Goal: Task Accomplishment & Management: Manage account settings

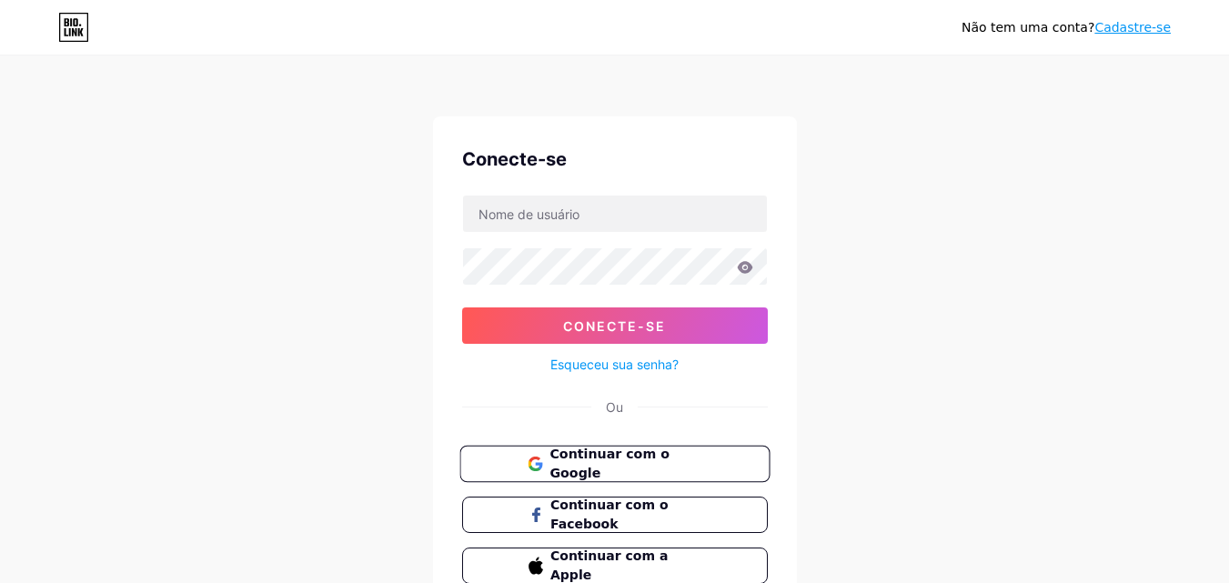
click at [591, 460] on font "Continuar com o Google" at bounding box center [608, 464] width 119 height 35
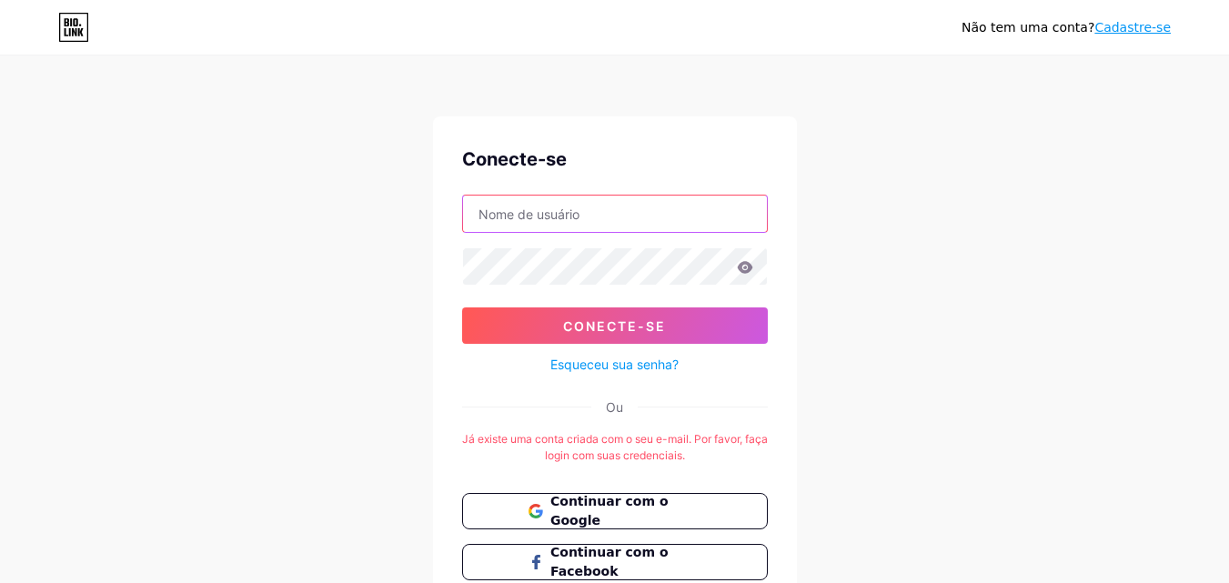
click at [661, 221] on input "text" at bounding box center [615, 214] width 304 height 36
type input "[EMAIL_ADDRESS][DOMAIN_NAME]"
click at [635, 360] on font "Esqueceu sua senha?" at bounding box center [614, 364] width 128 height 15
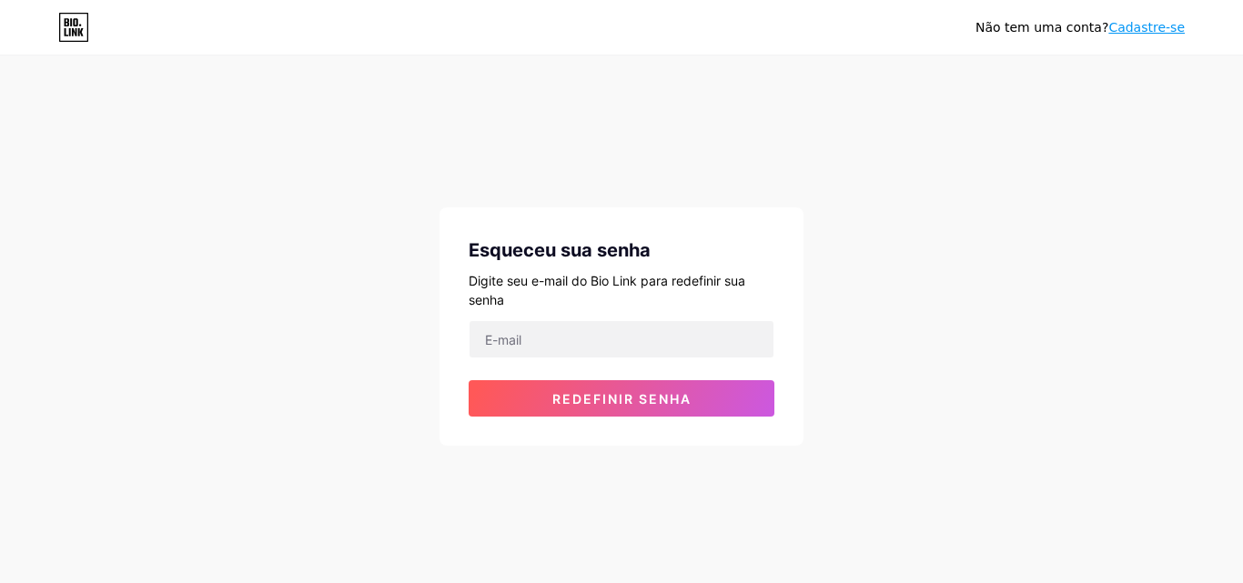
click at [632, 358] on form "Redefinir senha" at bounding box center [622, 368] width 306 height 96
click at [599, 340] on input "email" at bounding box center [621, 339] width 304 height 36
type input "joaolucasvs.jl@gmail.com"
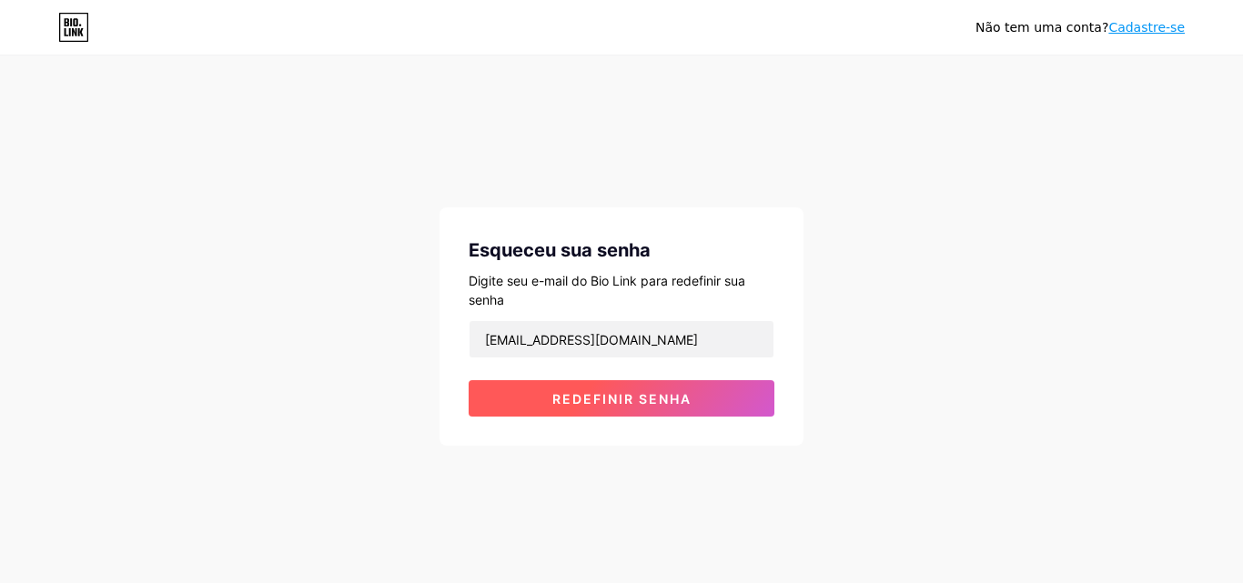
click at [627, 387] on button "Redefinir senha" at bounding box center [622, 398] width 306 height 36
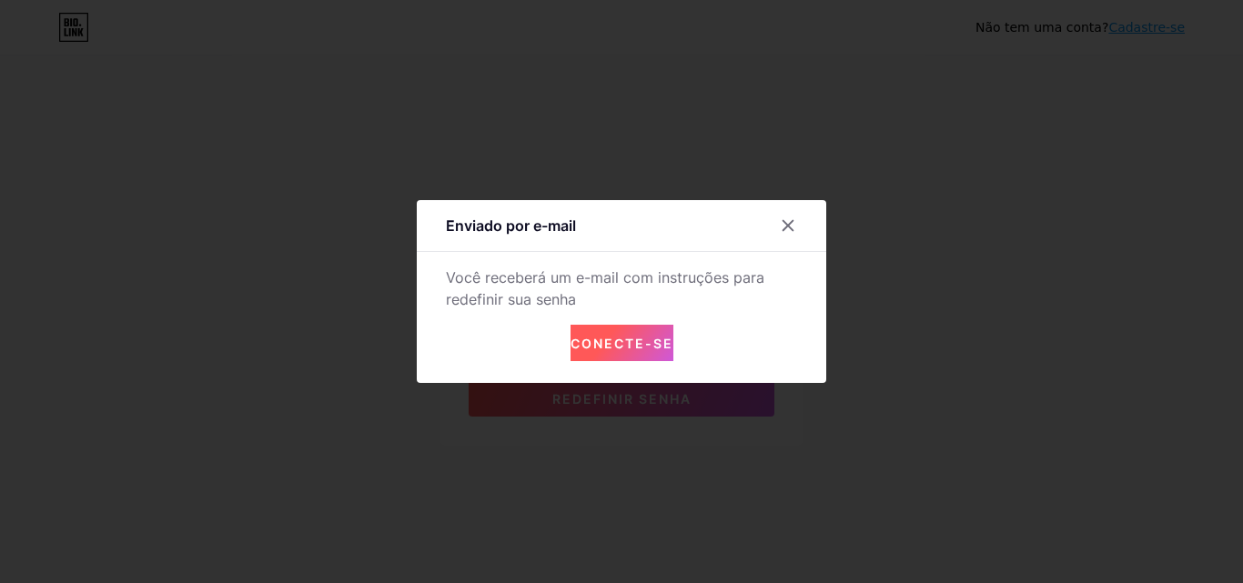
click at [629, 346] on font "Conecte-se" at bounding box center [621, 343] width 103 height 15
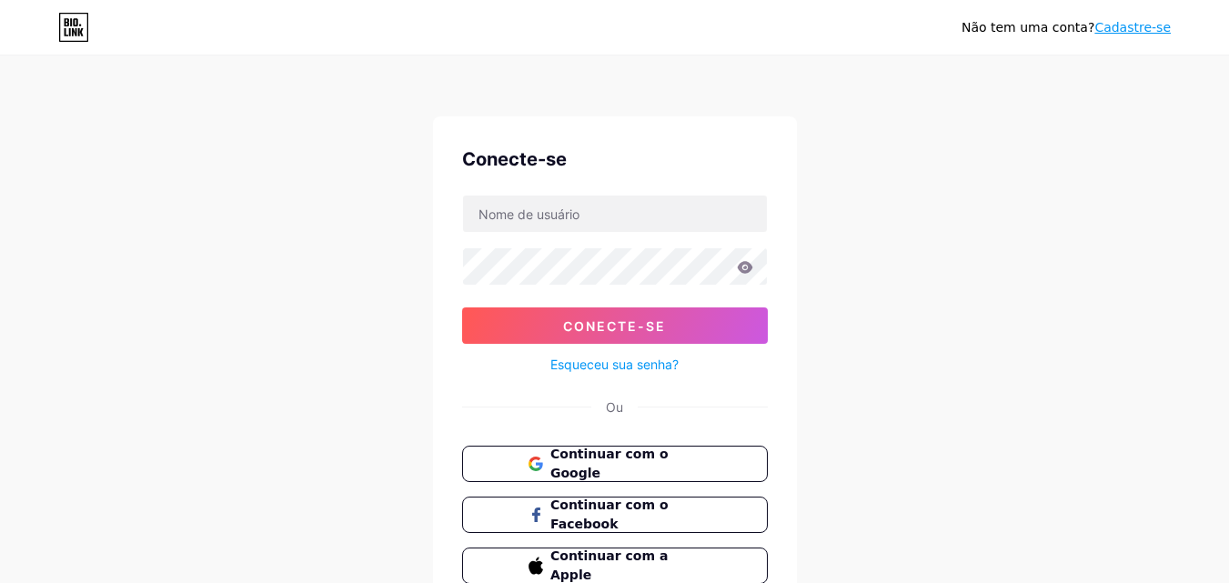
click at [594, 358] on font "Esqueceu sua senha?" at bounding box center [614, 364] width 128 height 15
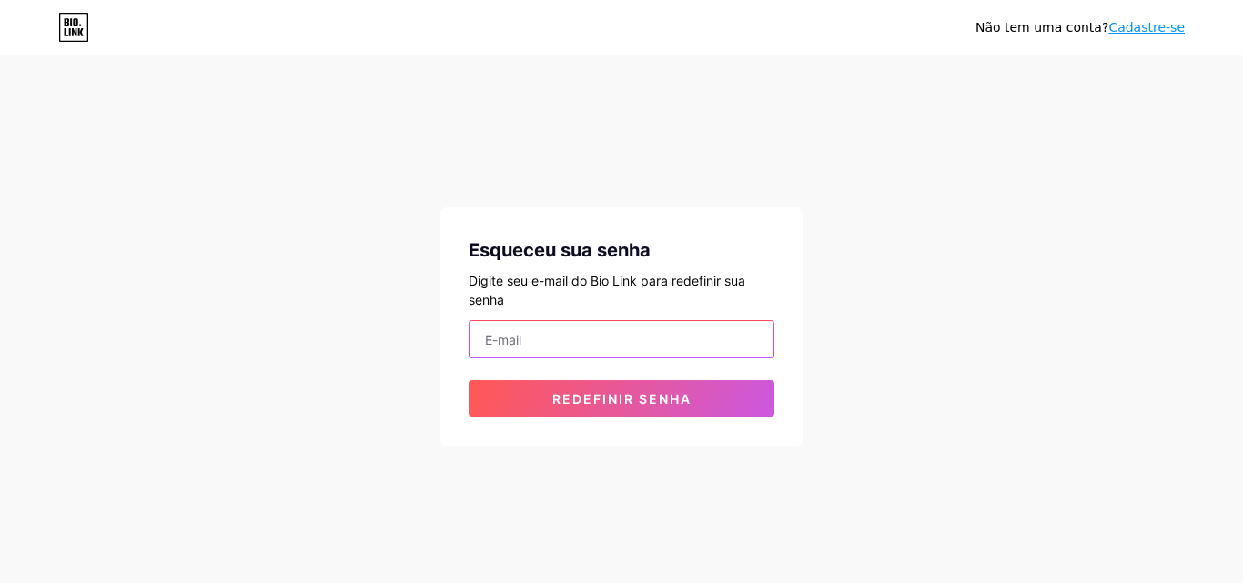
click at [594, 339] on input "email" at bounding box center [621, 339] width 304 height 36
type input "joaolucasvs.jl@gmail.com"
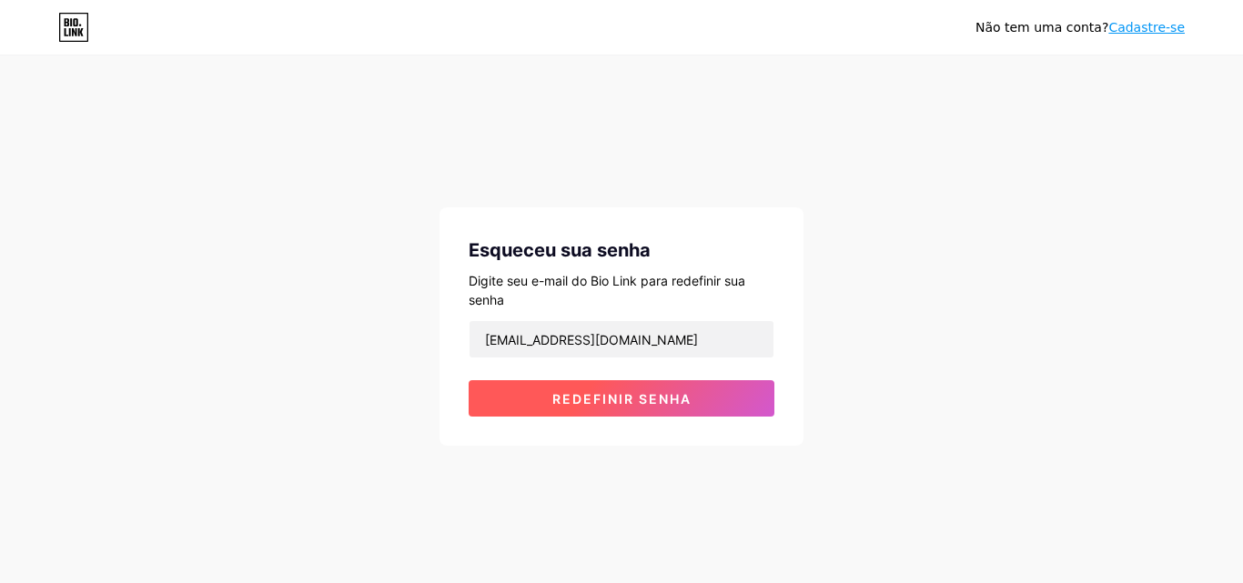
click at [613, 397] on font "Redefinir senha" at bounding box center [621, 398] width 139 height 15
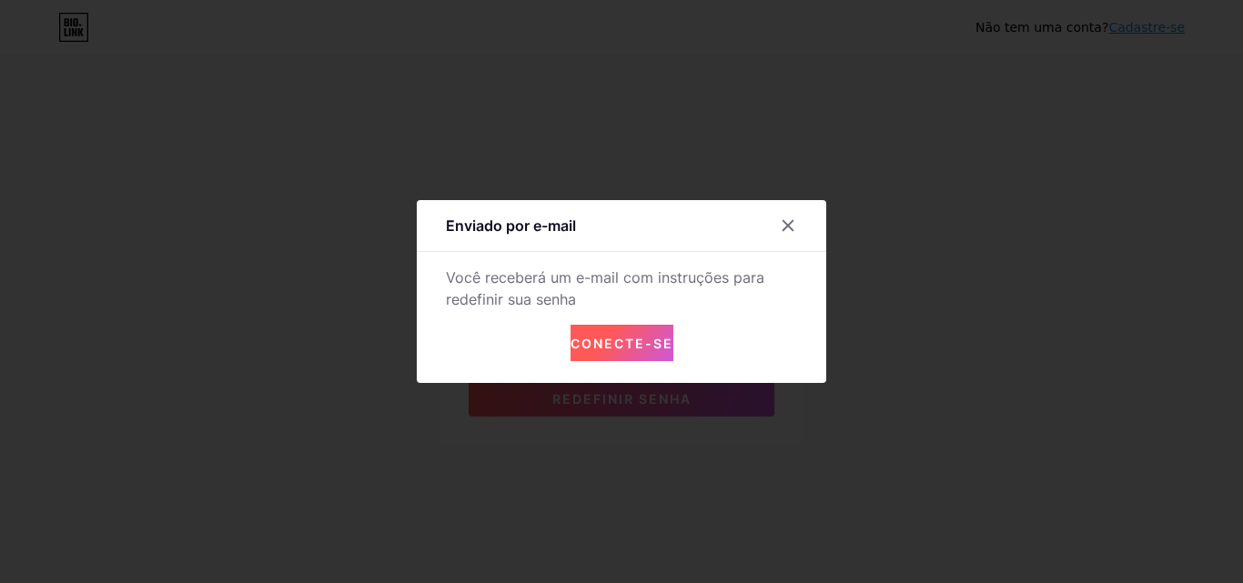
click at [621, 343] on font "Conecte-se" at bounding box center [621, 343] width 103 height 15
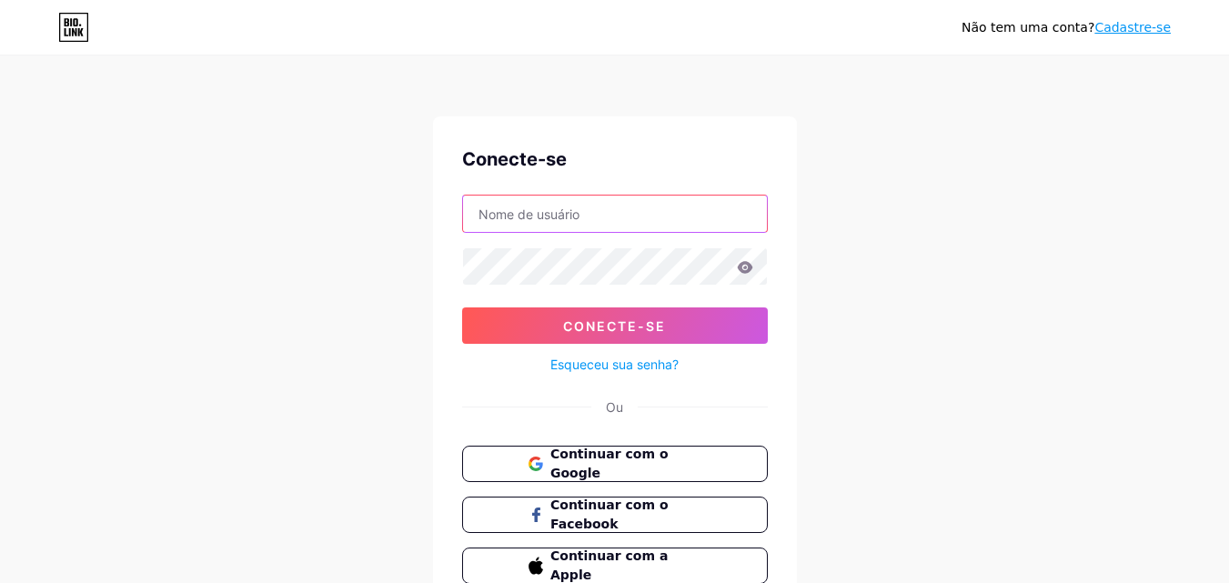
click at [569, 211] on input "text" at bounding box center [615, 214] width 304 height 36
type input "joaolucasvs.jl@gmail.com"
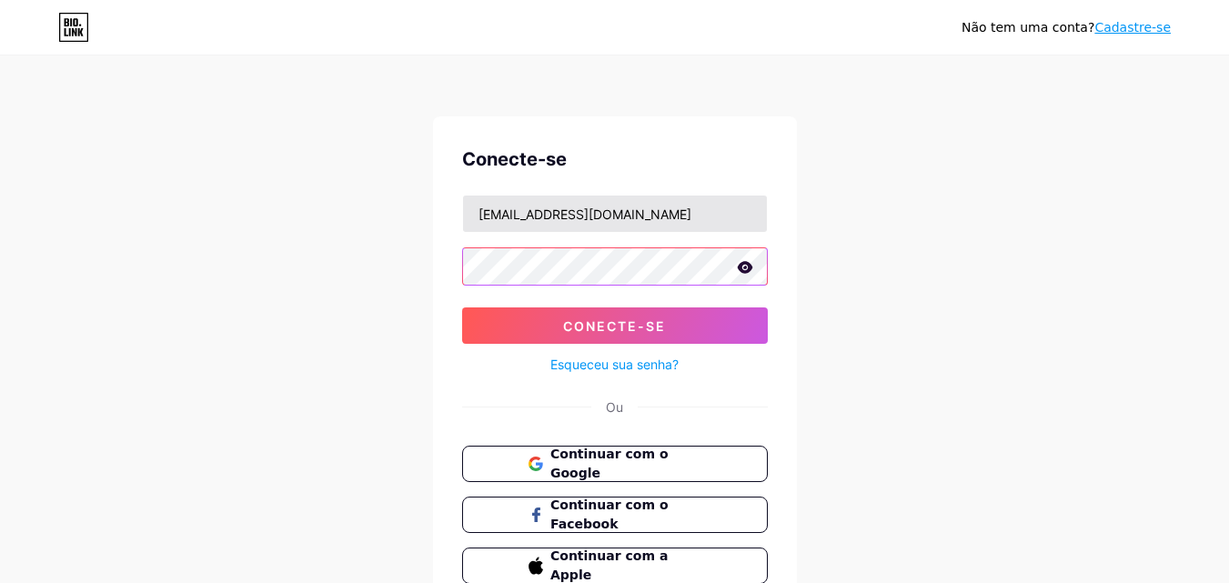
click at [462, 307] on button "Conecte-se" at bounding box center [615, 325] width 306 height 36
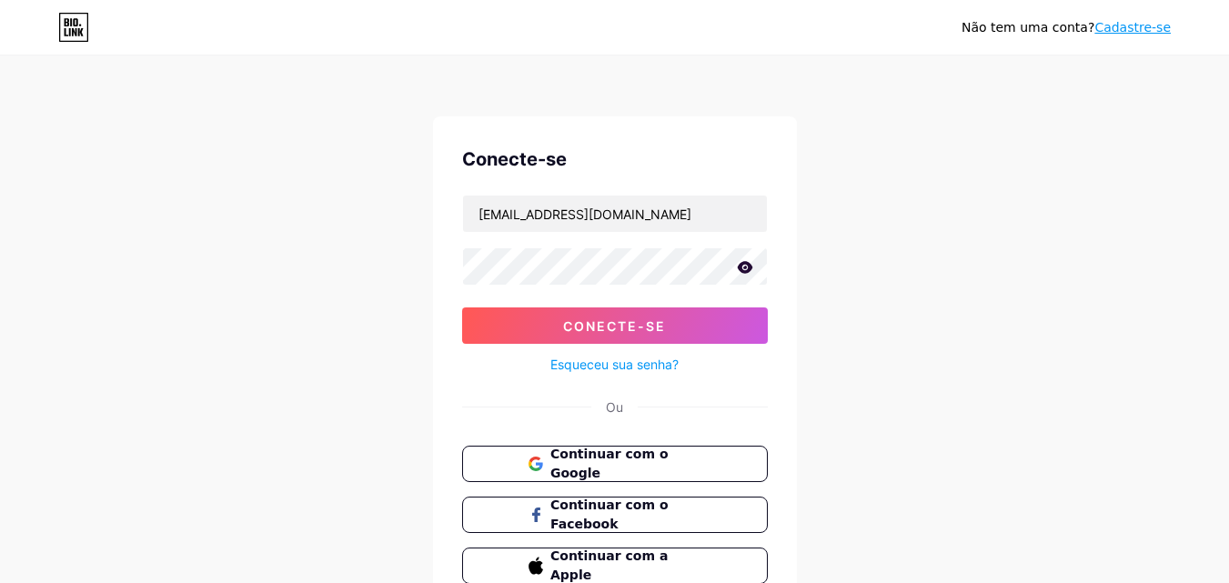
click at [746, 267] on icon at bounding box center [744, 267] width 15 height 12
click at [462, 307] on button "Conecte-se" at bounding box center [615, 325] width 306 height 36
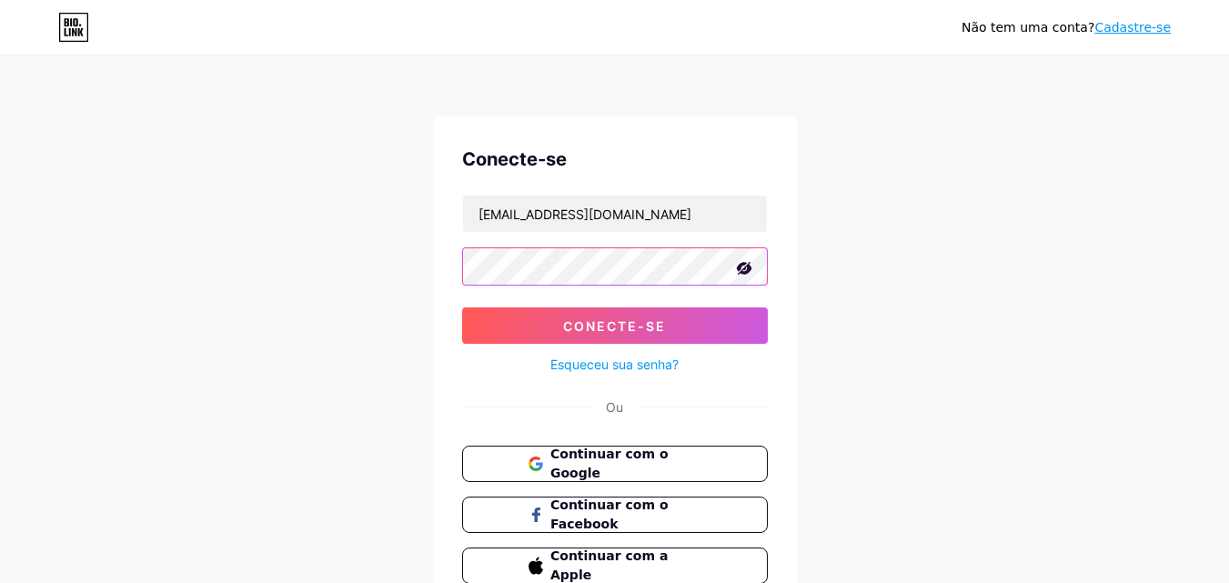
click at [462, 307] on button "Conecte-se" at bounding box center [615, 325] width 306 height 36
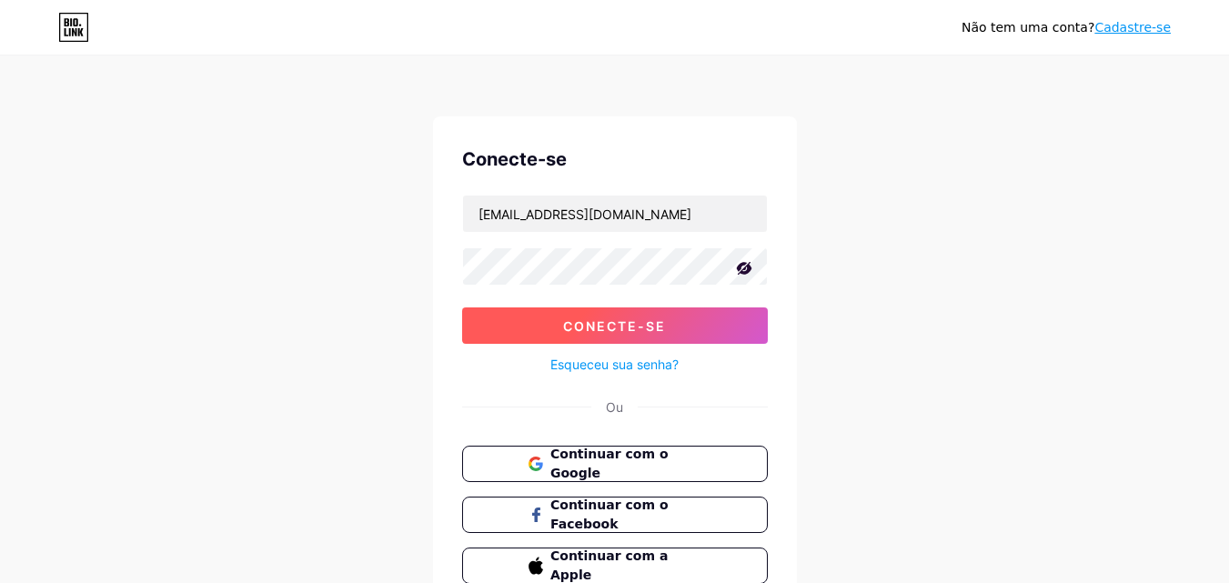
click at [521, 318] on button "Conecte-se" at bounding box center [615, 325] width 306 height 36
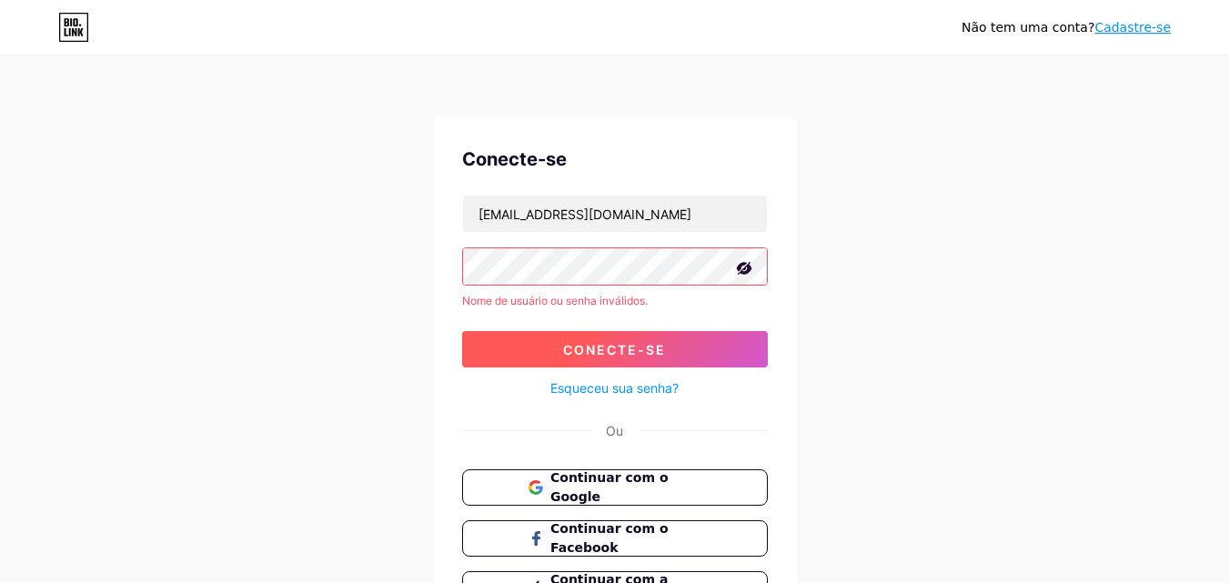
click at [558, 339] on button "Conecte-se" at bounding box center [615, 349] width 306 height 36
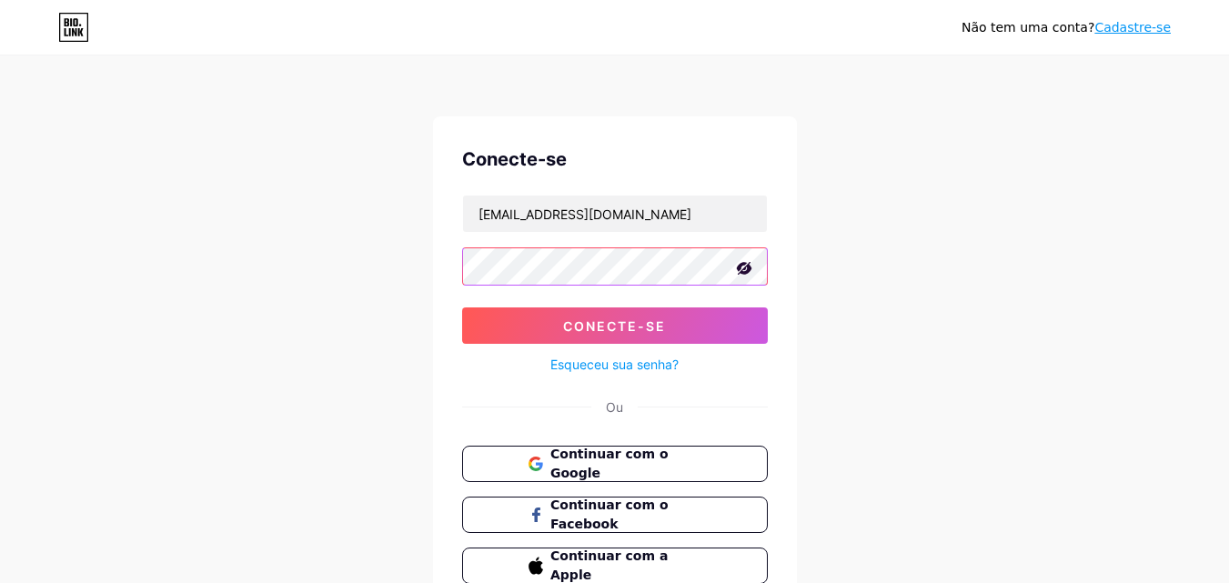
click at [462, 307] on button "Conecte-se" at bounding box center [615, 325] width 306 height 36
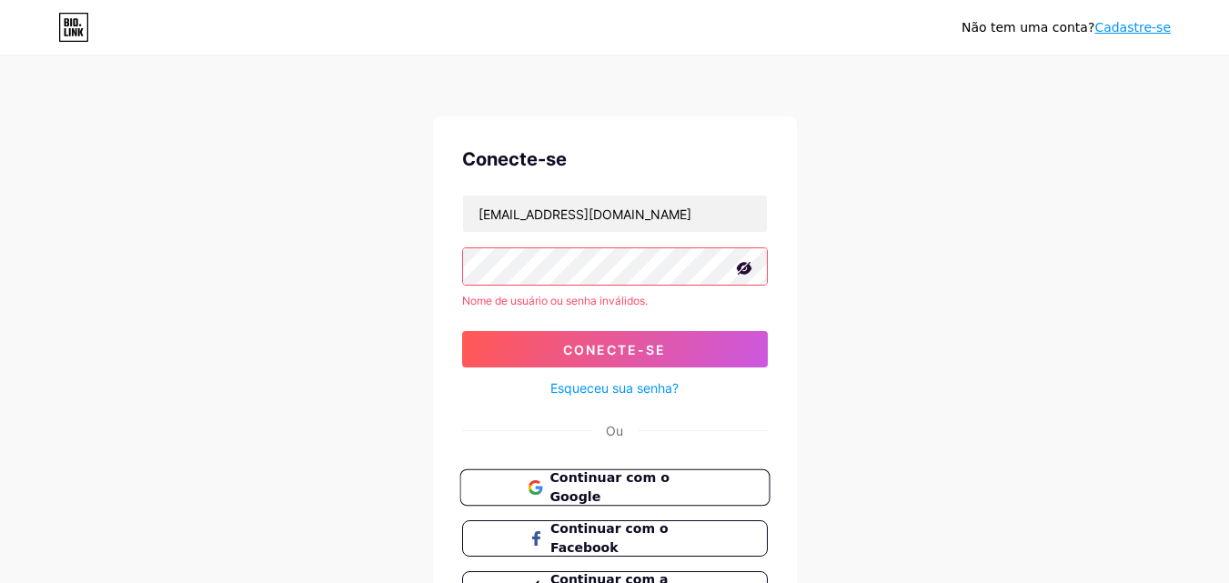
click at [598, 490] on font "Continuar com o Google" at bounding box center [608, 487] width 119 height 35
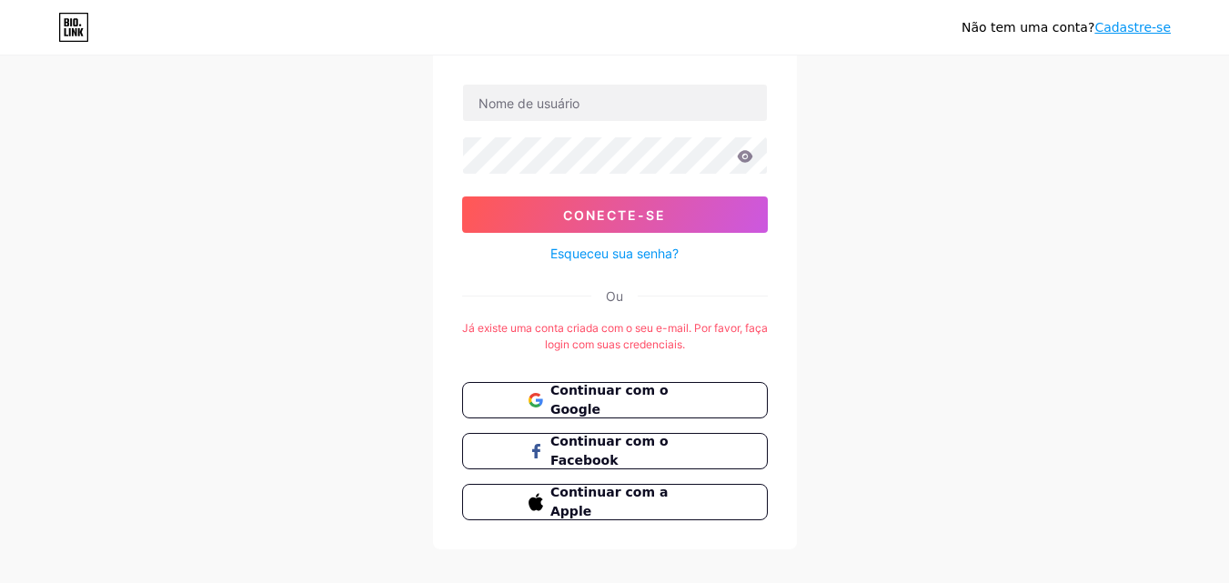
scroll to position [135, 0]
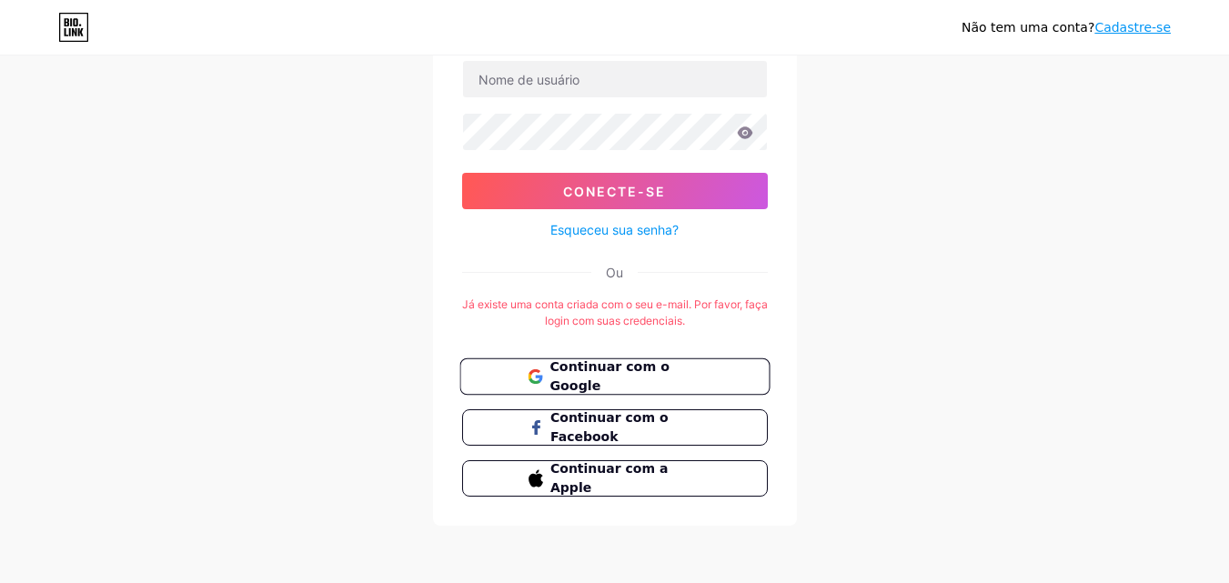
click at [606, 390] on button "Continuar com o Google" at bounding box center [614, 376] width 310 height 37
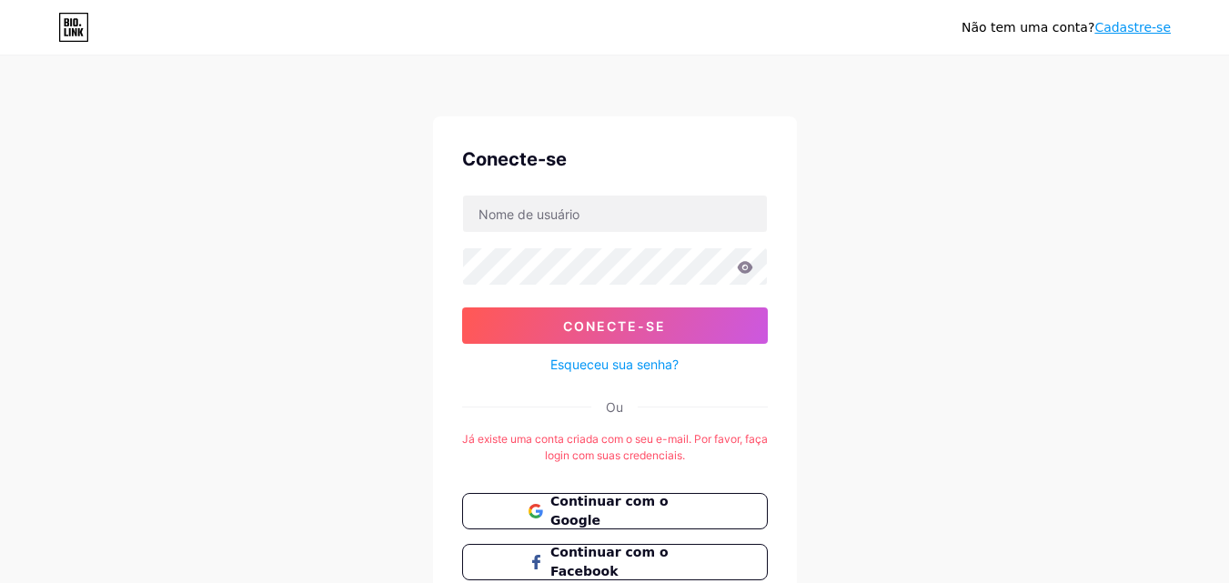
click at [605, 448] on font "Já existe uma conta criada com o seu e-mail. Por favor, faça login com suas cre…" at bounding box center [615, 447] width 306 height 30
click at [544, 196] on input "text" at bounding box center [615, 214] width 304 height 36
